Goal: Information Seeking & Learning: Learn about a topic

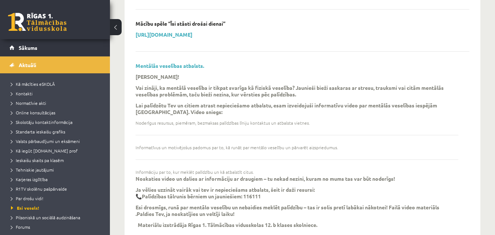
scroll to position [865, 0]
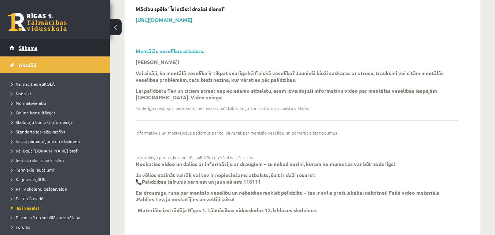
click at [29, 45] on span "Sākums" at bounding box center [28, 47] width 19 height 7
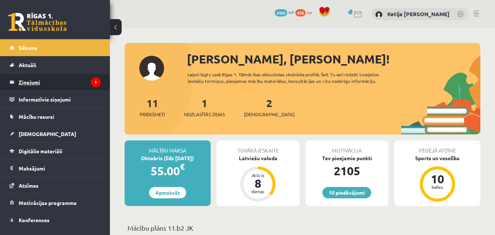
click at [32, 85] on legend "Ziņojumi 1" at bounding box center [60, 82] width 82 height 17
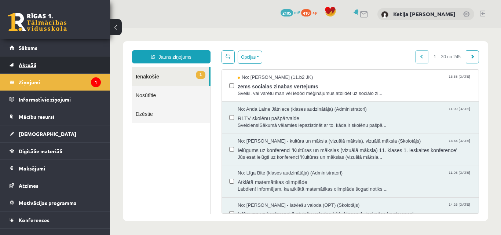
click at [32, 61] on link "Aktuāli" at bounding box center [55, 64] width 91 height 17
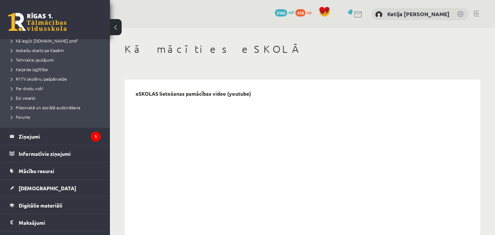
scroll to position [117, 0]
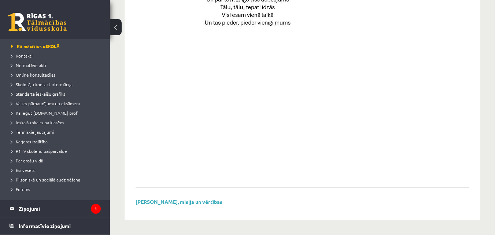
scroll to position [30, 0]
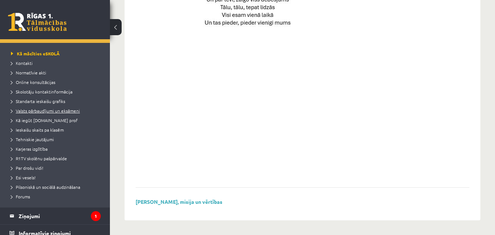
click at [68, 110] on span "Valsts pārbaudījumi un eksāmeni" at bounding box center [45, 111] width 69 height 6
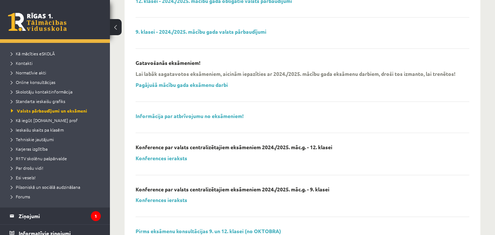
scroll to position [92, 0]
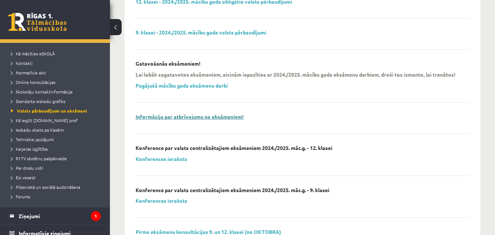
click at [201, 120] on link "Informācija par atbrīvojumu no eksāmeniem!" at bounding box center [190, 116] width 108 height 7
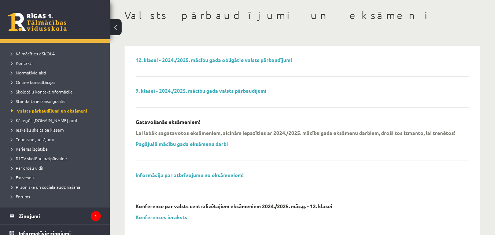
scroll to position [33, 0]
click at [258, 58] on link "12. klasei - 2024./2025. mācību gada obligātie valsts pārbaudījumi" at bounding box center [214, 60] width 157 height 7
